Goal: Navigation & Orientation: Find specific page/section

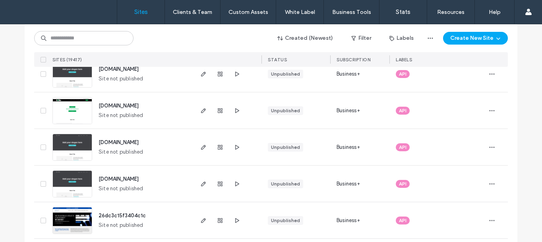
scroll to position [1113, 0]
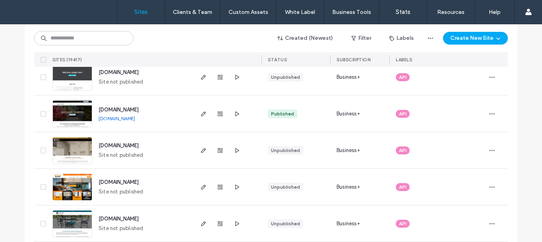
scroll to position [1749, 0]
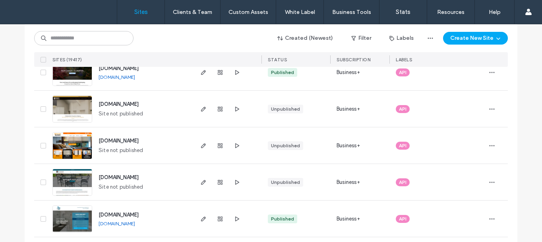
click at [82, 111] on img at bounding box center [72, 123] width 39 height 54
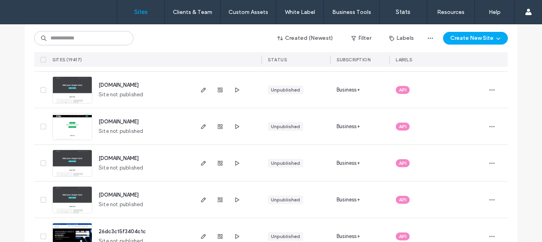
scroll to position [1113, 0]
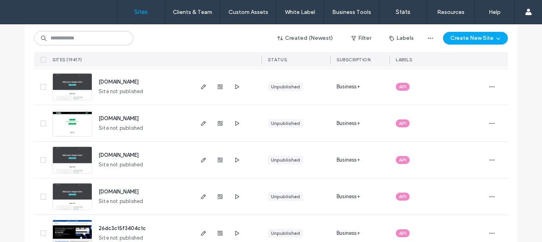
click at [80, 128] on img at bounding box center [72, 137] width 39 height 54
